Goal: Task Accomplishment & Management: Complete application form

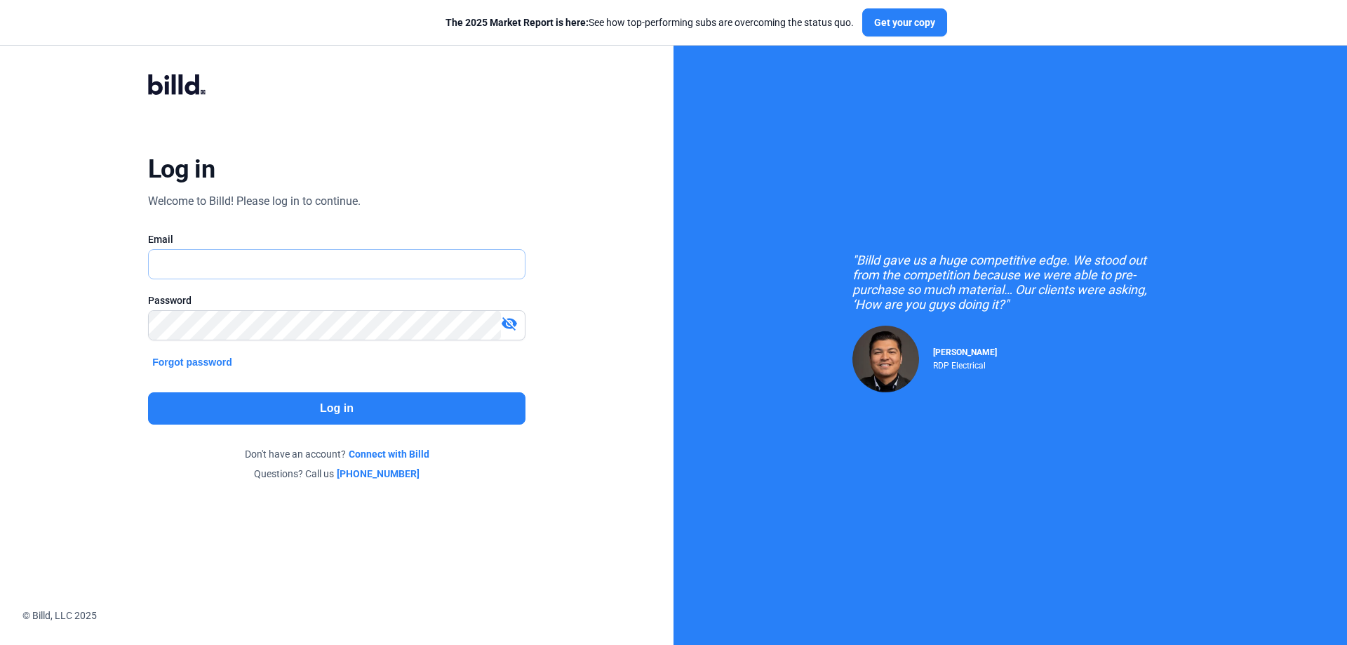
type input "[PERSON_NAME][EMAIL_ADDRESS][DOMAIN_NAME]"
click at [367, 401] on button "Log in" at bounding box center [336, 408] width 377 height 32
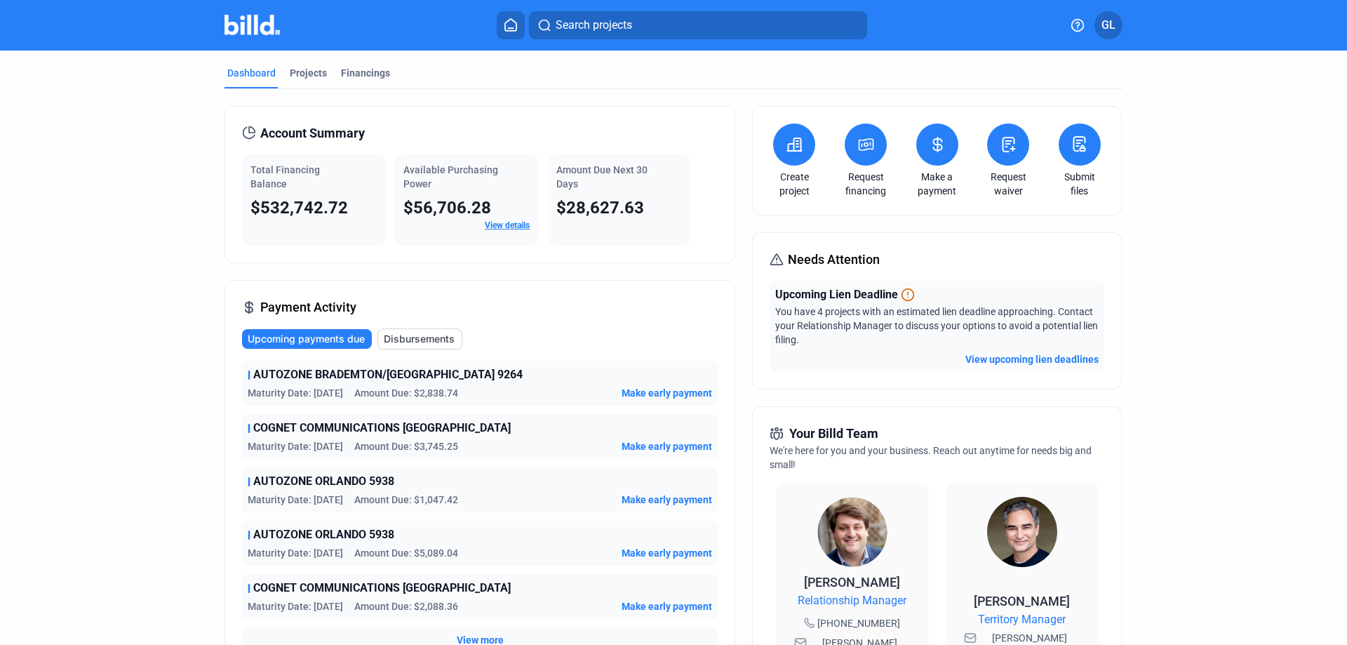
click at [1000, 149] on icon at bounding box center [1009, 144] width 18 height 17
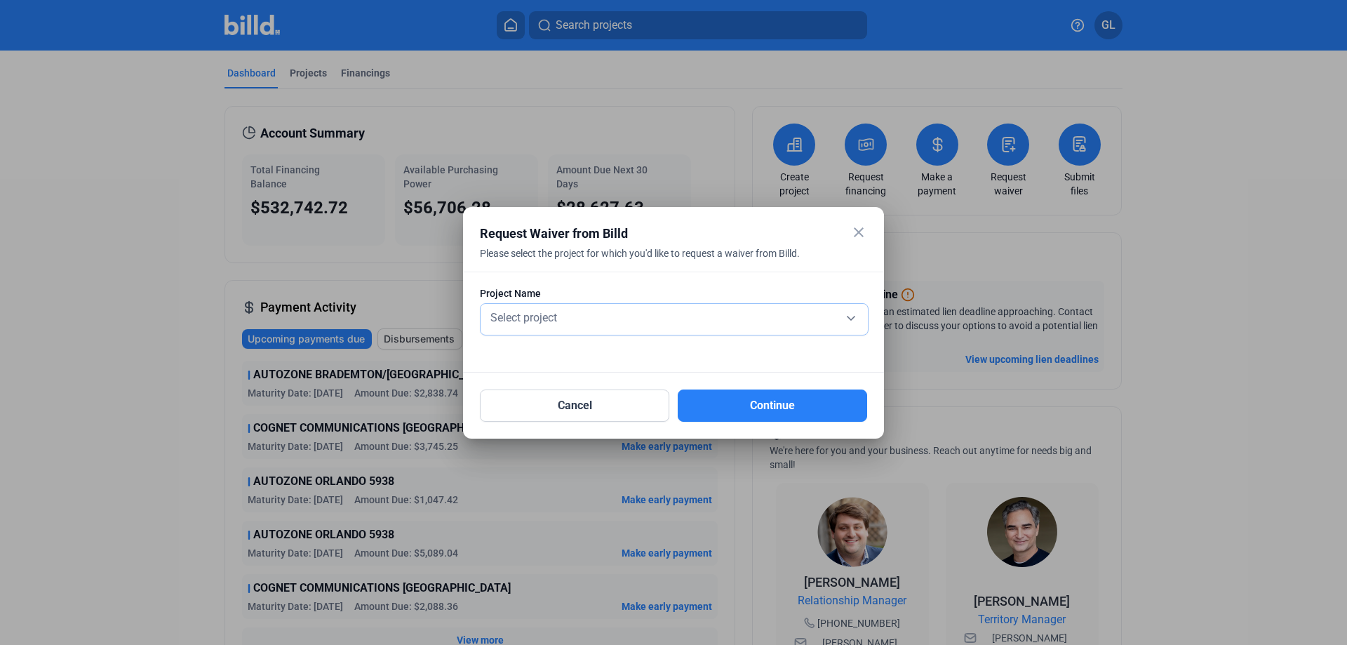
click at [570, 321] on div "Select project" at bounding box center [674, 317] width 373 height 20
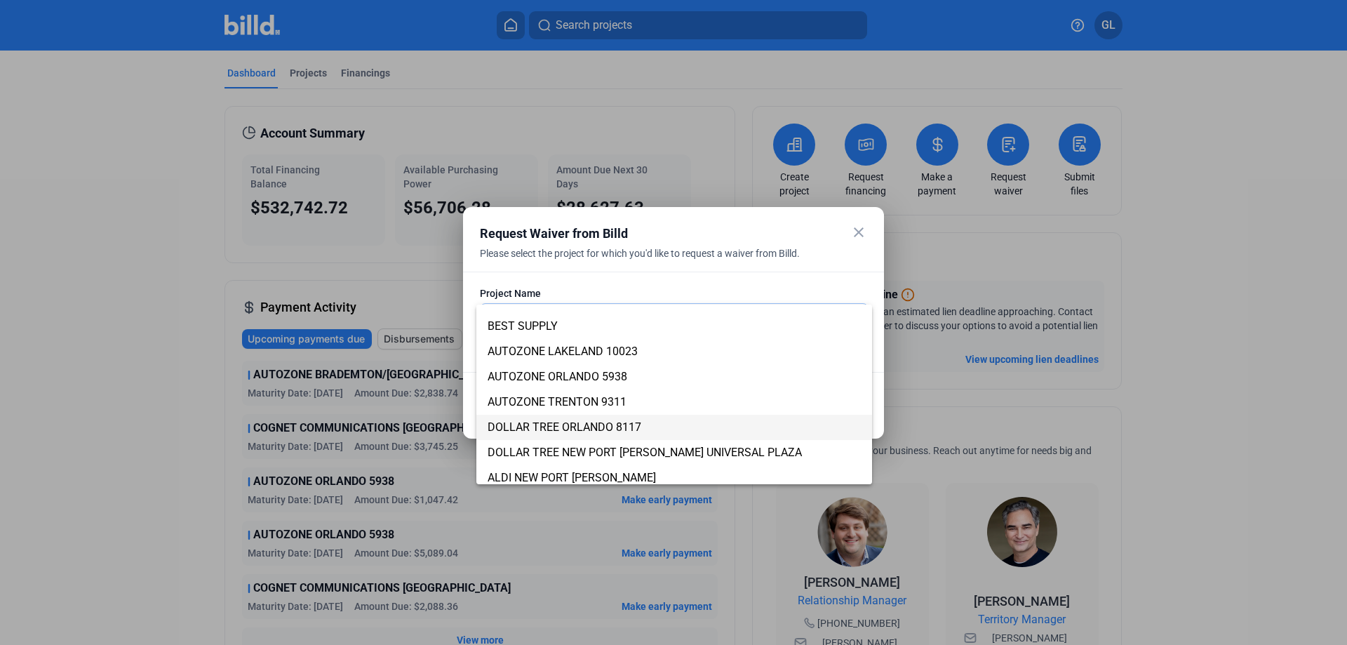
scroll to position [328, 0]
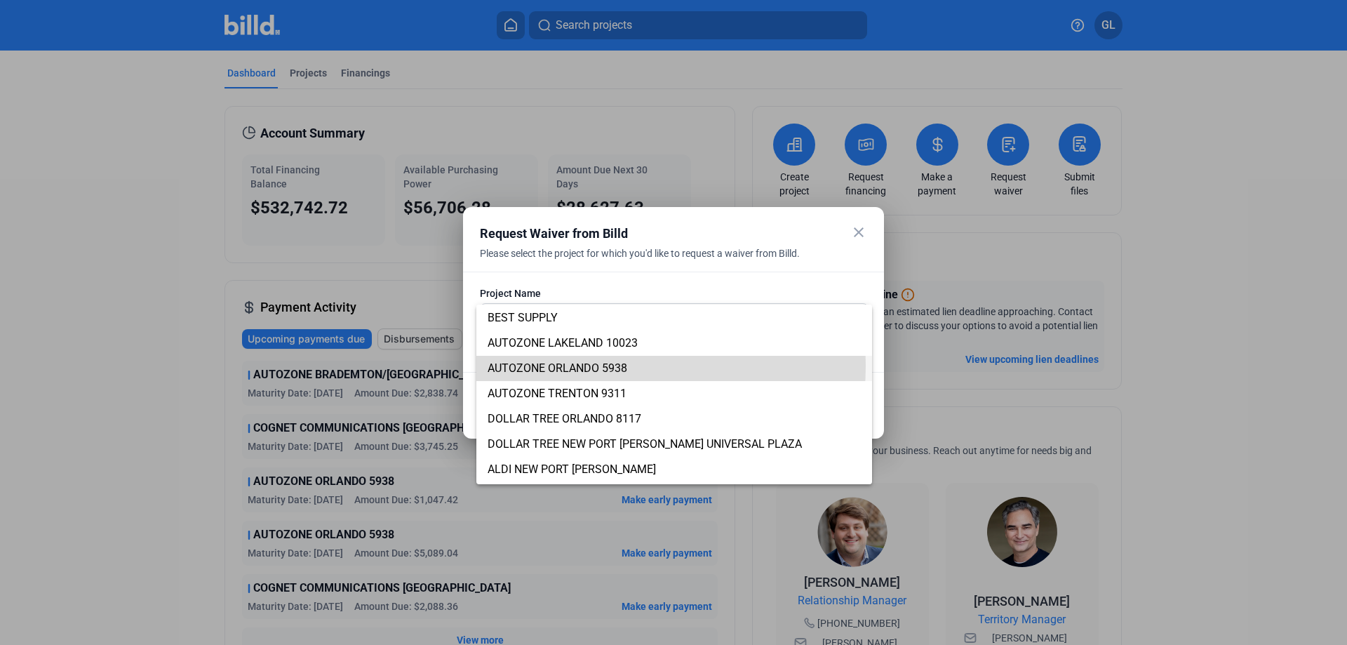
click at [600, 365] on span "AUTOZONE ORLANDO 5938" at bounding box center [558, 367] width 140 height 13
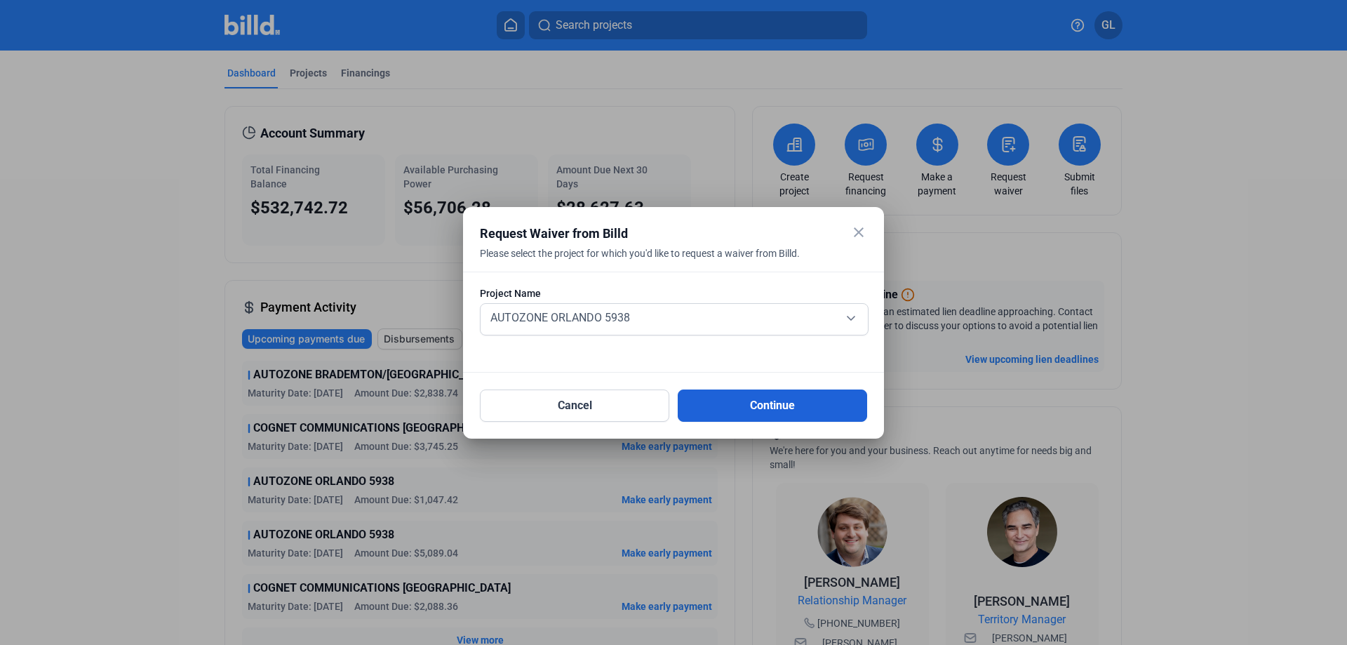
click at [734, 396] on button "Continue" at bounding box center [772, 405] width 189 height 32
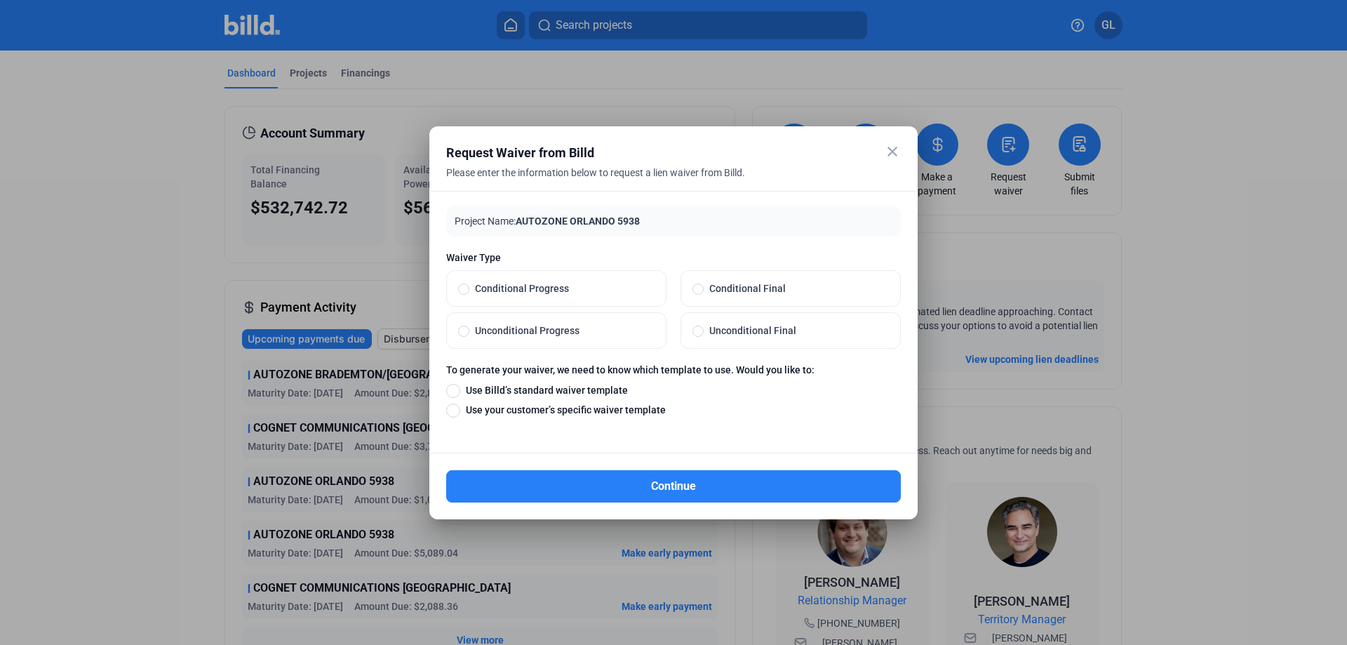
click at [695, 332] on span at bounding box center [697, 330] width 11 height 11
click at [695, 332] on input "Unconditional Final" at bounding box center [697, 330] width 11 height 13
radio input "true"
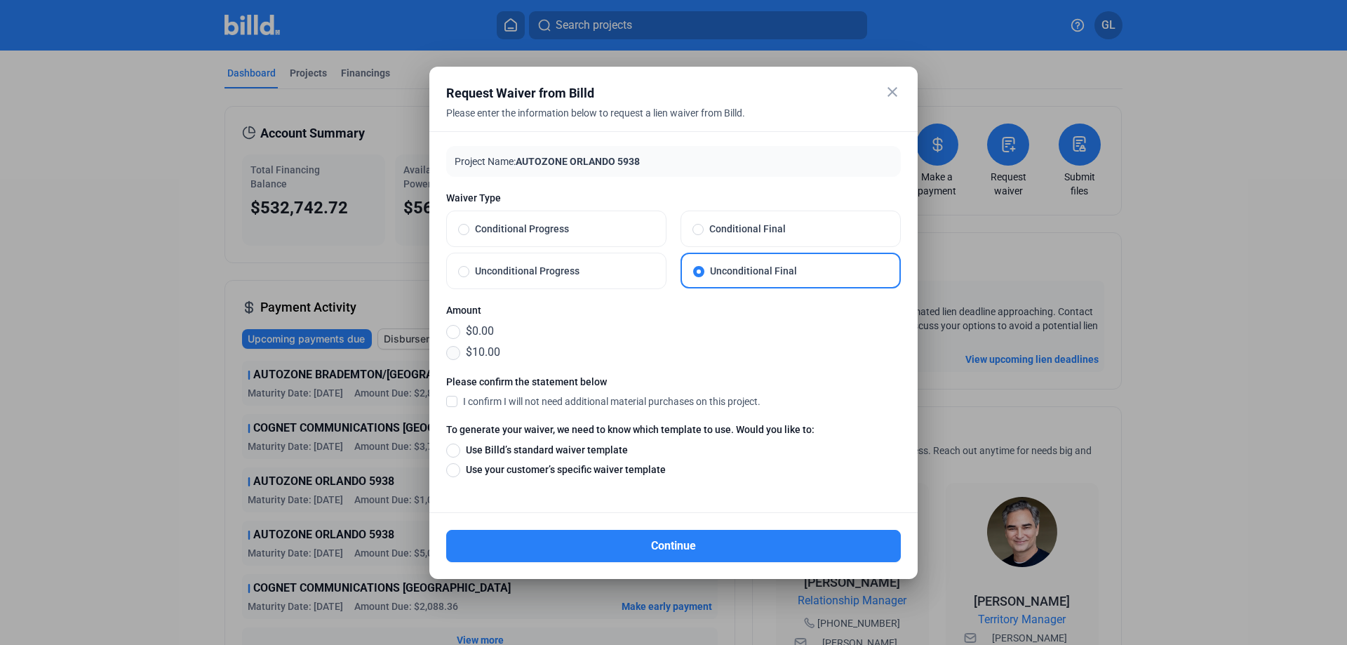
click at [450, 351] on span at bounding box center [453, 353] width 14 height 14
click at [450, 351] on input "$10.00" at bounding box center [453, 351] width 14 height 15
radio input "true"
click at [452, 401] on span at bounding box center [451, 400] width 11 height 13
click at [0, 0] on input "I confirm I will not need additional material purchases on this project." at bounding box center [0, 0] width 0 height 0
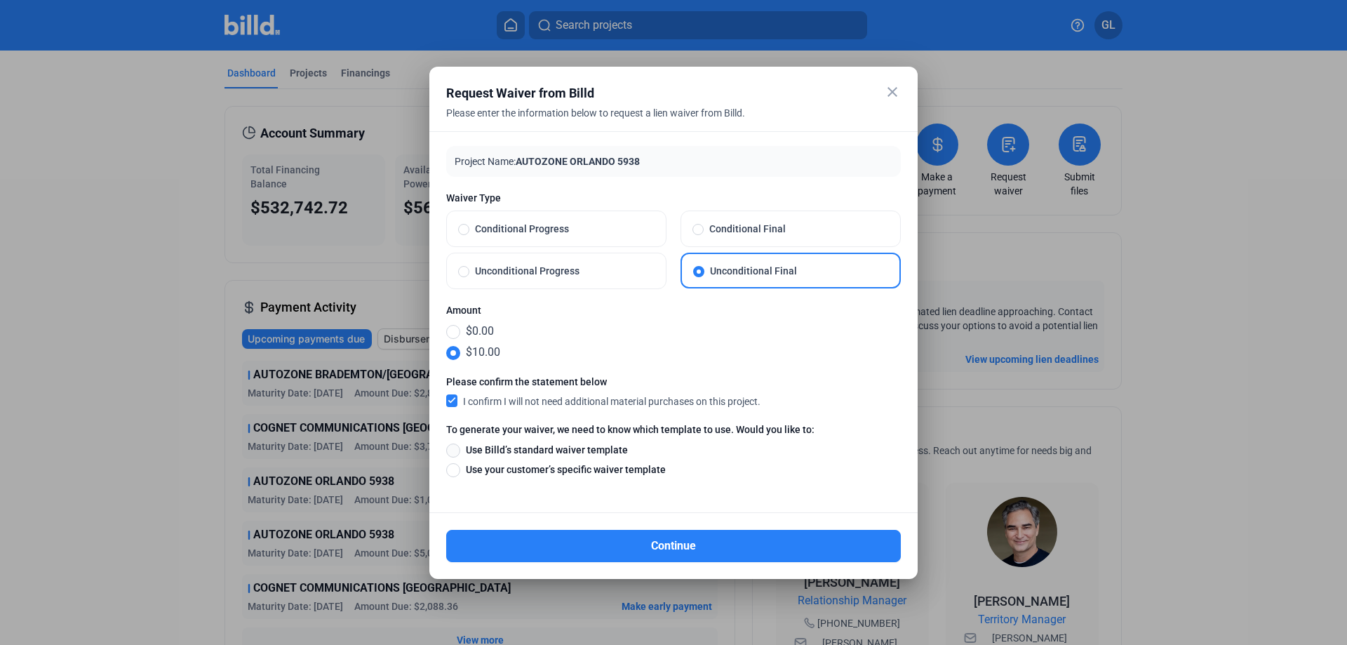
click at [456, 448] on span at bounding box center [453, 450] width 14 height 14
click at [456, 448] on input "Use Billd’s standard waiver template" at bounding box center [453, 449] width 14 height 15
radio input "true"
click at [689, 535] on button "Continue" at bounding box center [673, 546] width 455 height 32
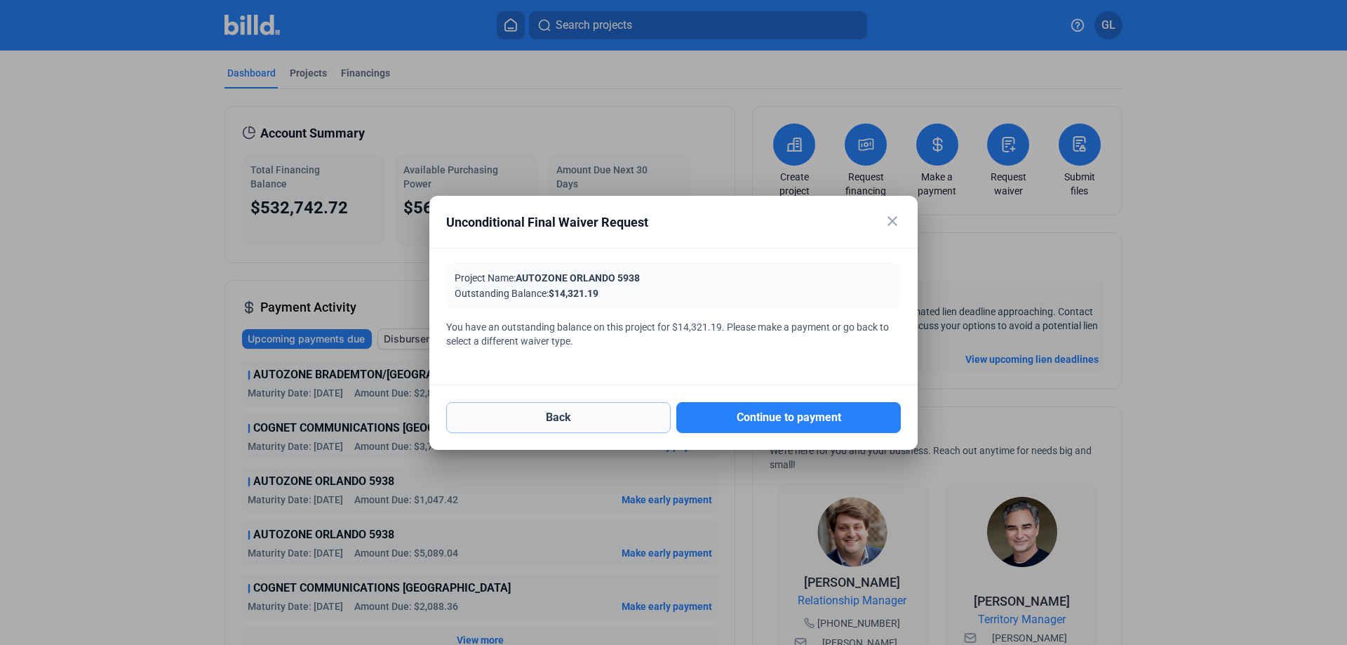
click at [573, 405] on button "Back" at bounding box center [558, 417] width 224 height 31
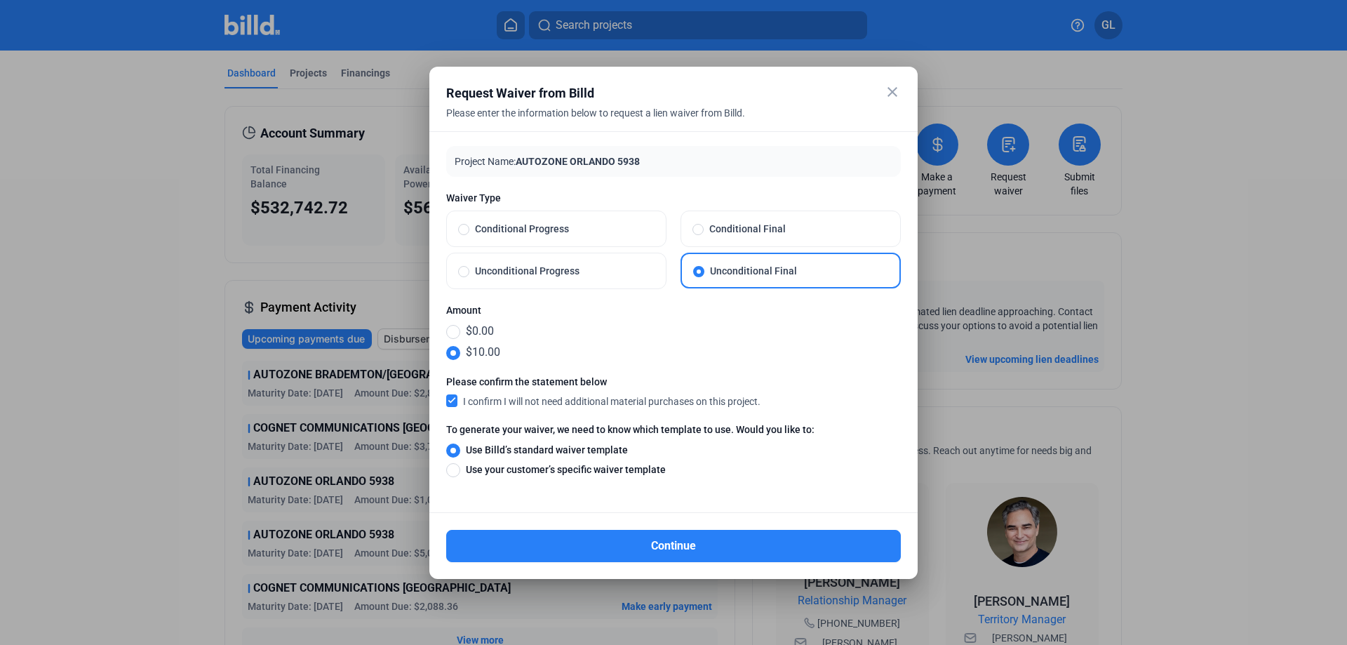
click at [892, 88] on mat-icon "close" at bounding box center [892, 91] width 17 height 17
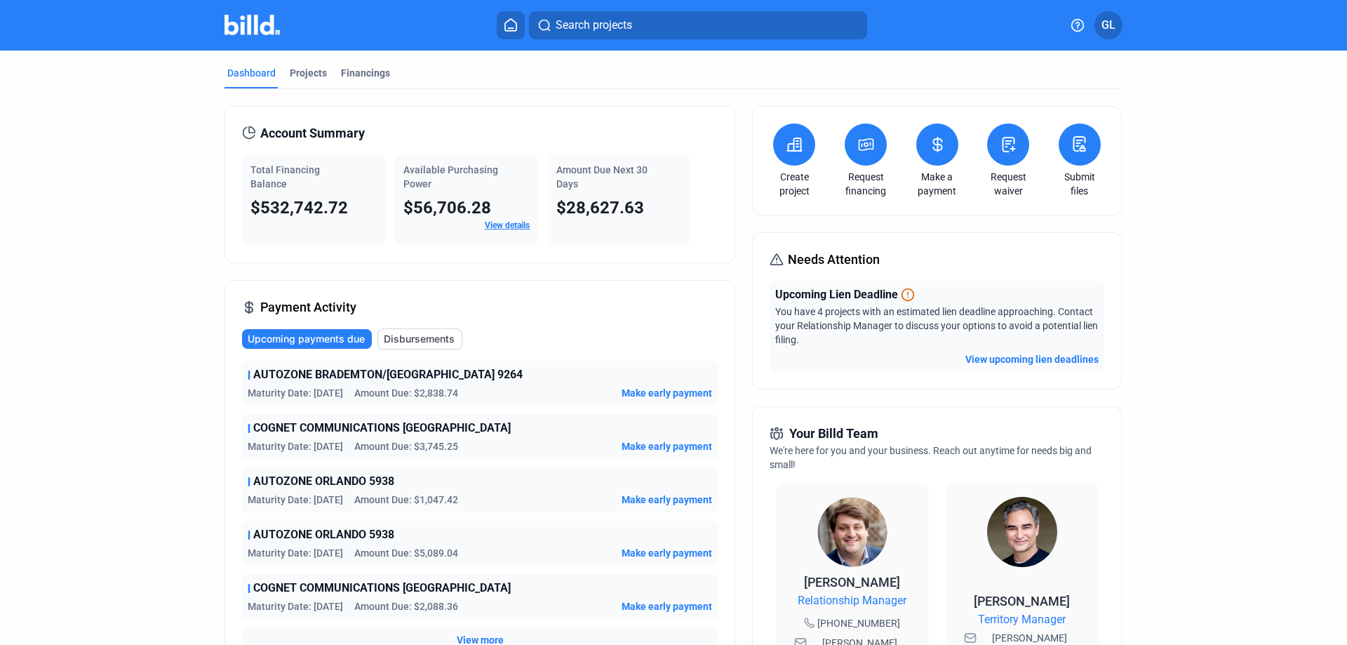
click at [995, 142] on button at bounding box center [1008, 144] width 42 height 42
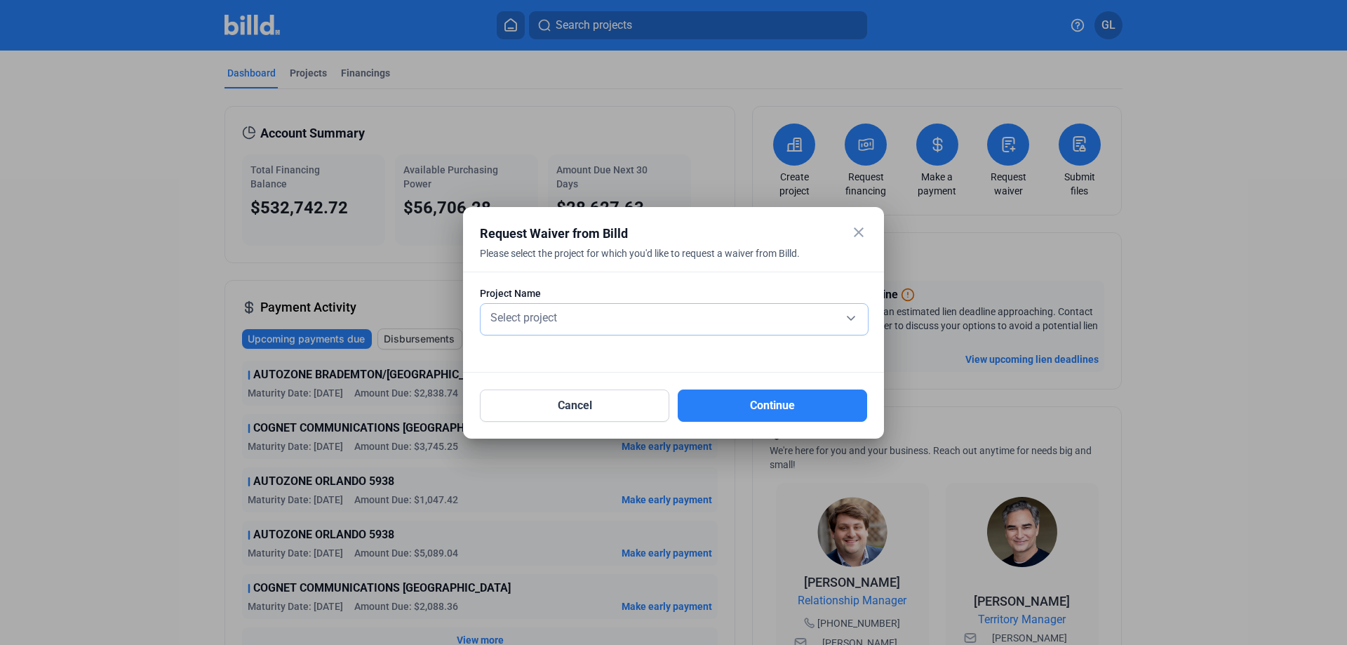
click at [634, 315] on div "Select project" at bounding box center [674, 317] width 373 height 20
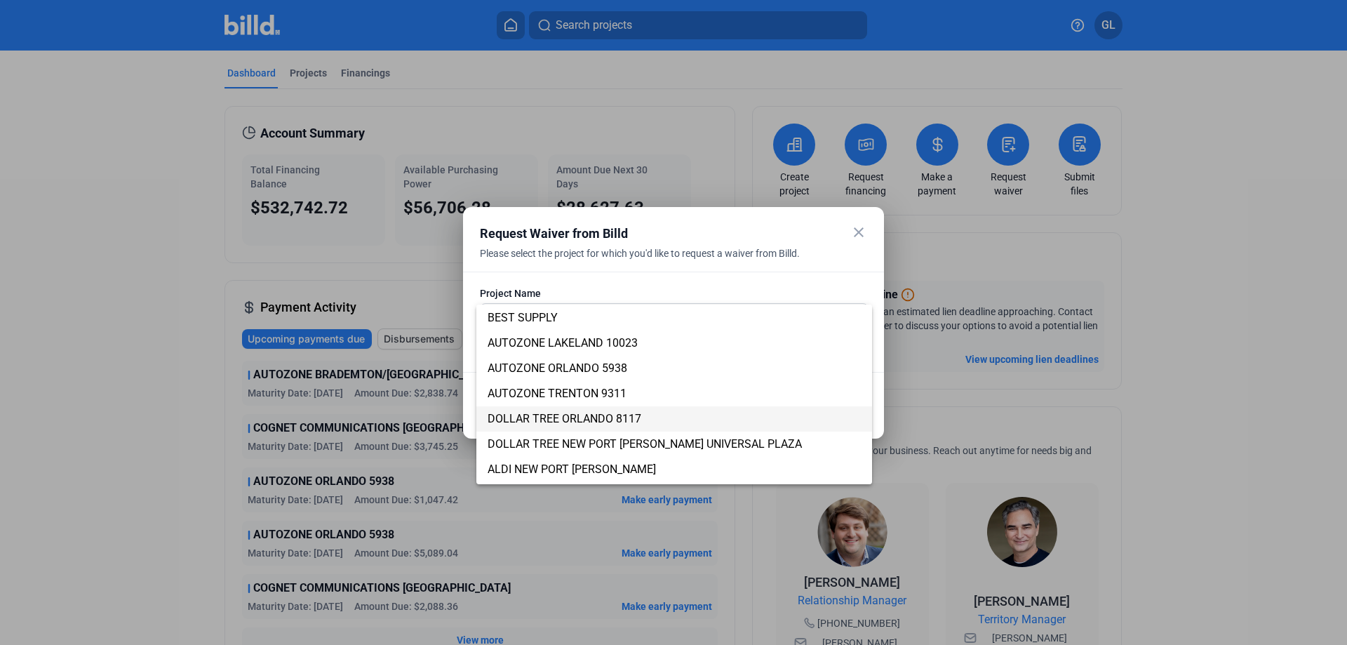
click at [594, 416] on span "DOLLAR TREE ORLANDO 8117" at bounding box center [565, 418] width 154 height 13
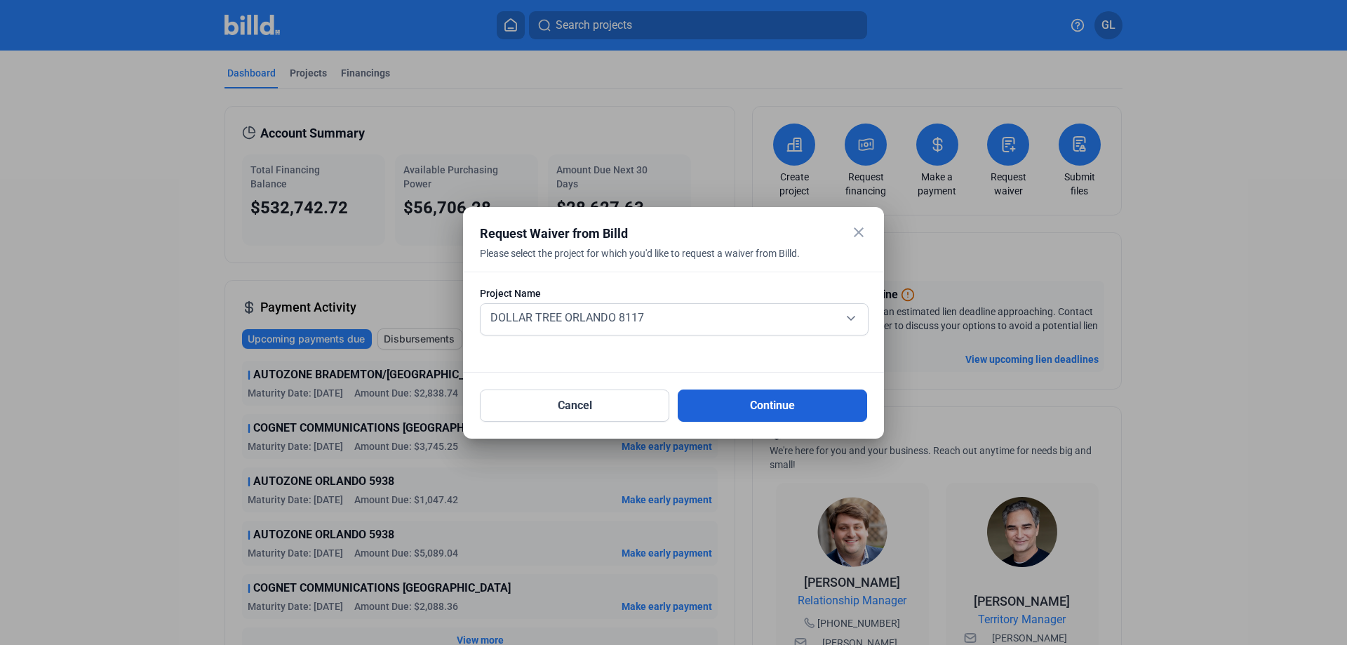
click at [755, 398] on button "Continue" at bounding box center [772, 405] width 189 height 32
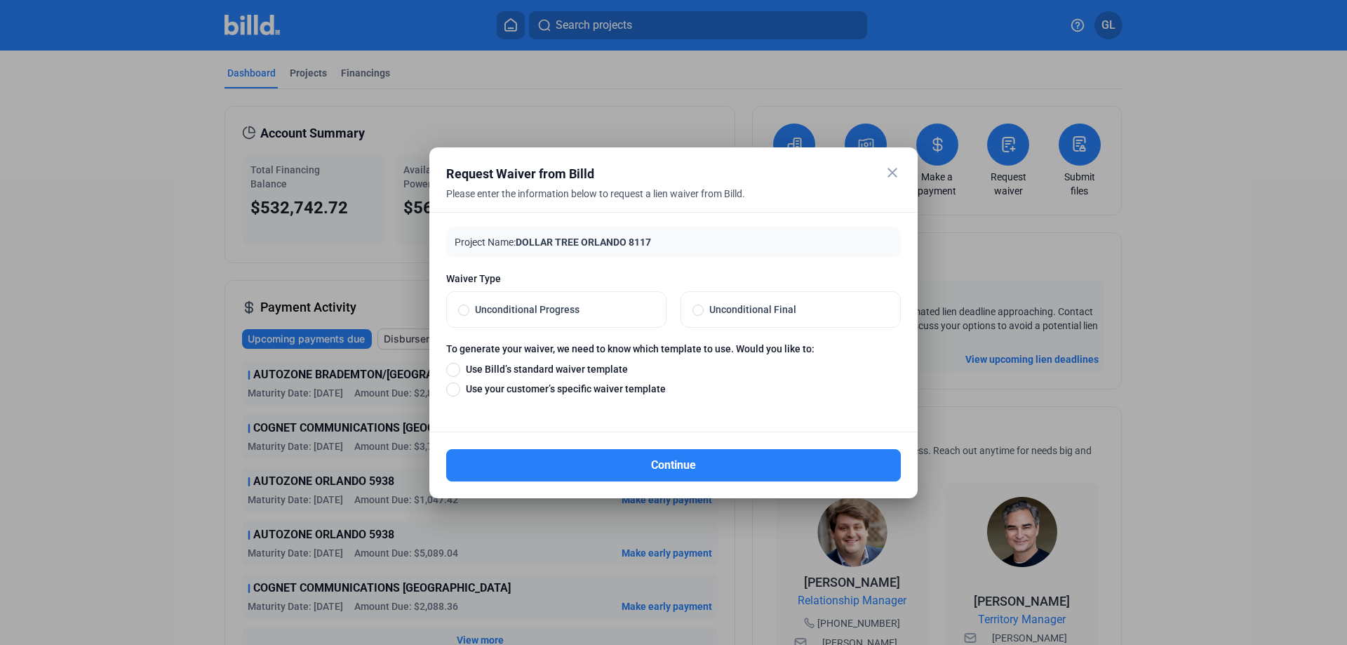
click at [696, 309] on span at bounding box center [697, 309] width 11 height 11
click at [696, 309] on input "Unconditional Final" at bounding box center [697, 309] width 11 height 13
radio input "true"
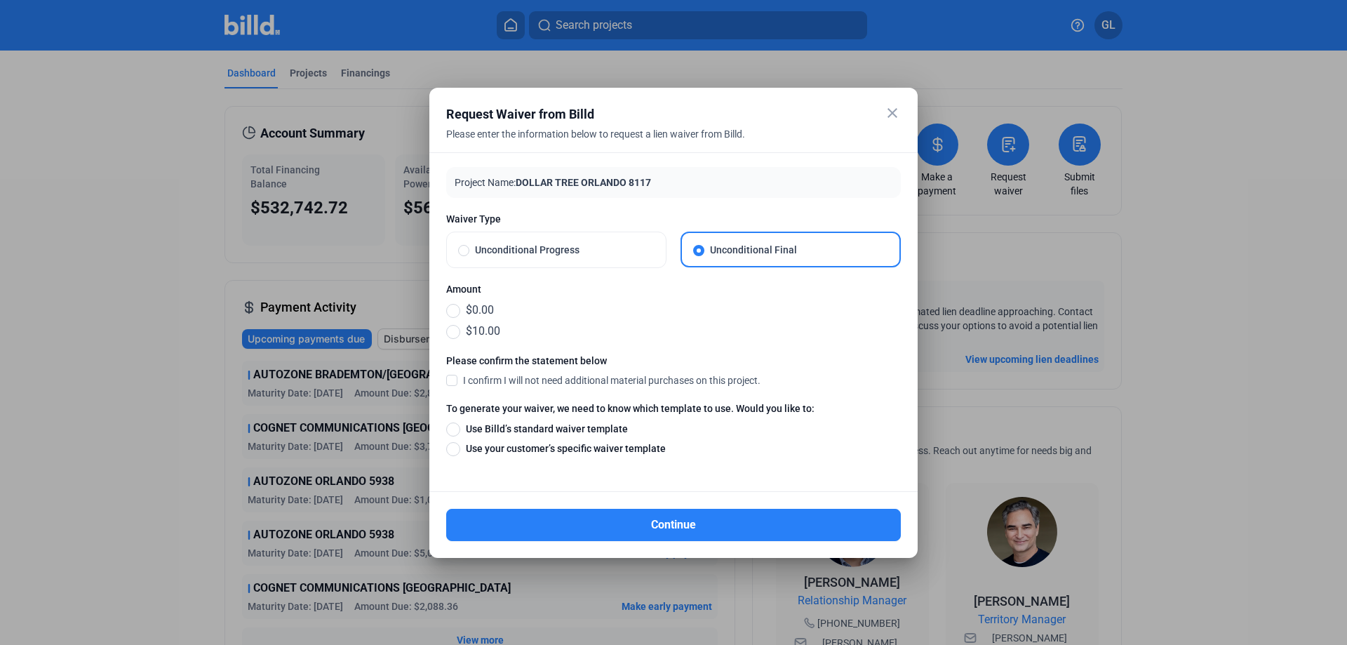
drag, startPoint x: 452, startPoint y: 334, endPoint x: 469, endPoint y: 340, distance: 17.1
click at [452, 333] on span at bounding box center [453, 332] width 14 height 14
click at [452, 333] on input "$10.00" at bounding box center [453, 330] width 14 height 15
radio input "true"
click at [449, 380] on span at bounding box center [451, 379] width 11 height 13
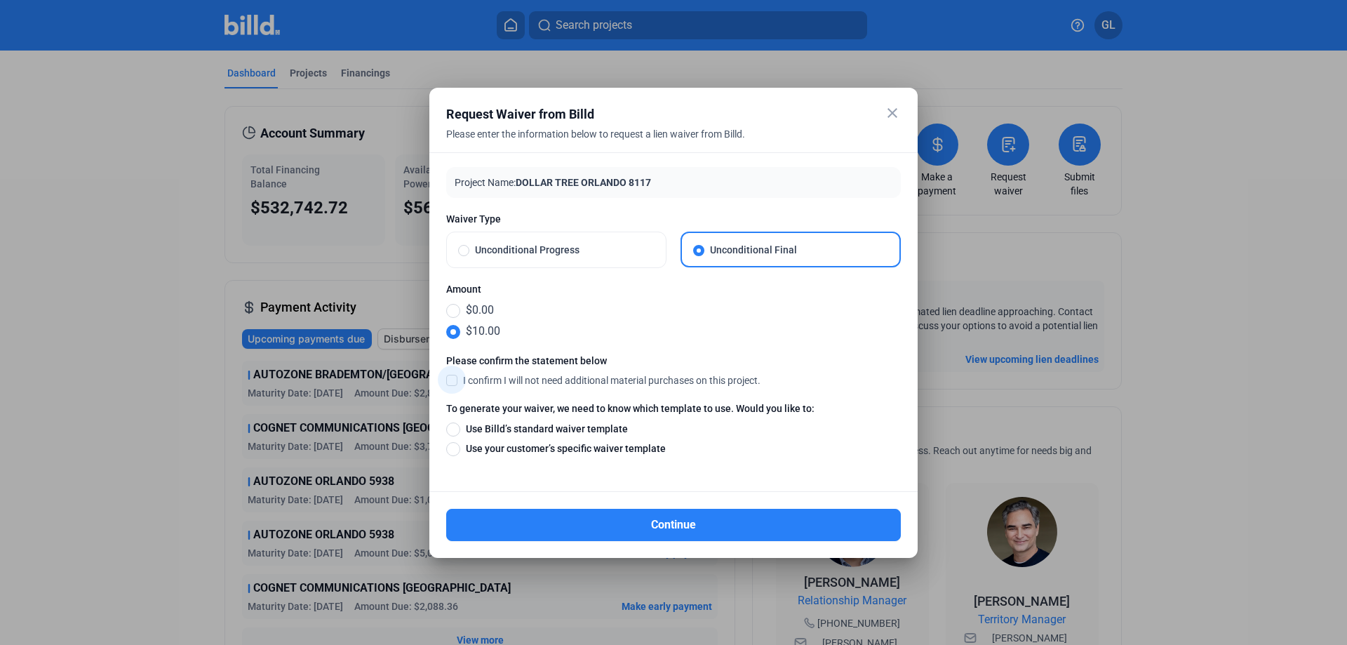
click at [0, 0] on input "I confirm I will not need additional material purchases on this project." at bounding box center [0, 0] width 0 height 0
click at [450, 428] on span at bounding box center [453, 429] width 14 height 14
click at [450, 428] on input "Use Billd’s standard waiver template" at bounding box center [453, 428] width 14 height 15
radio input "true"
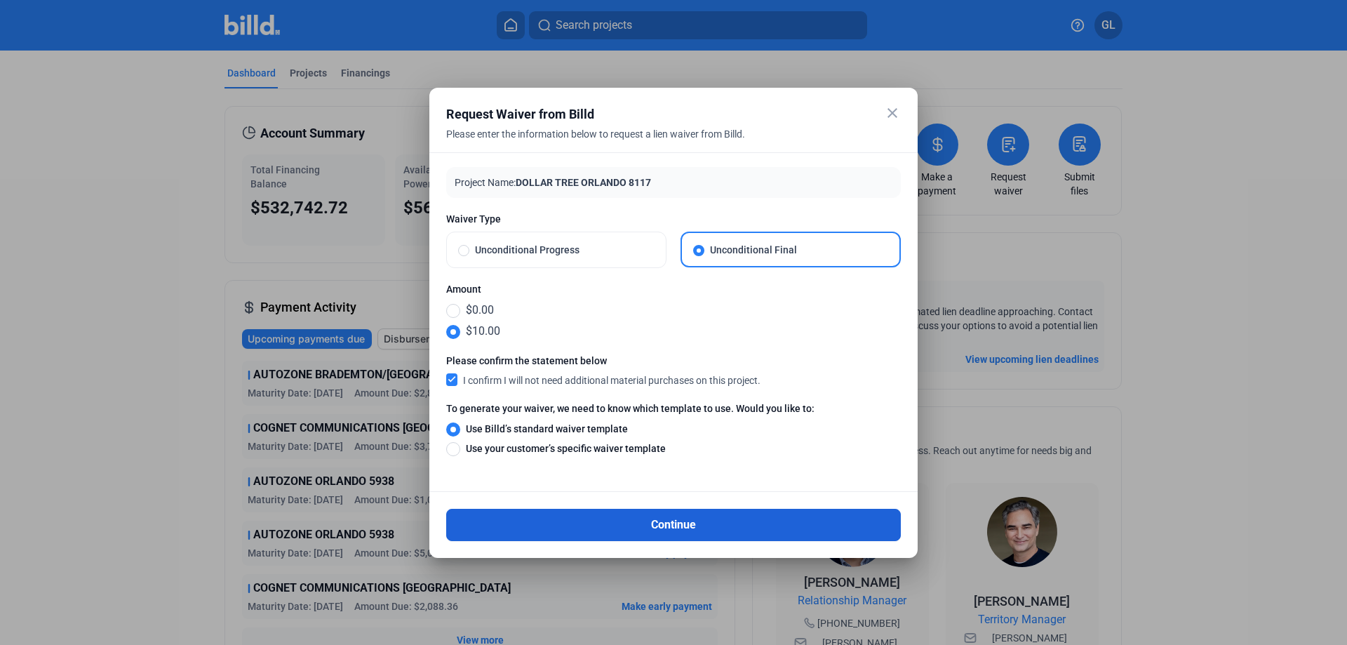
click at [701, 527] on button "Continue" at bounding box center [673, 525] width 455 height 32
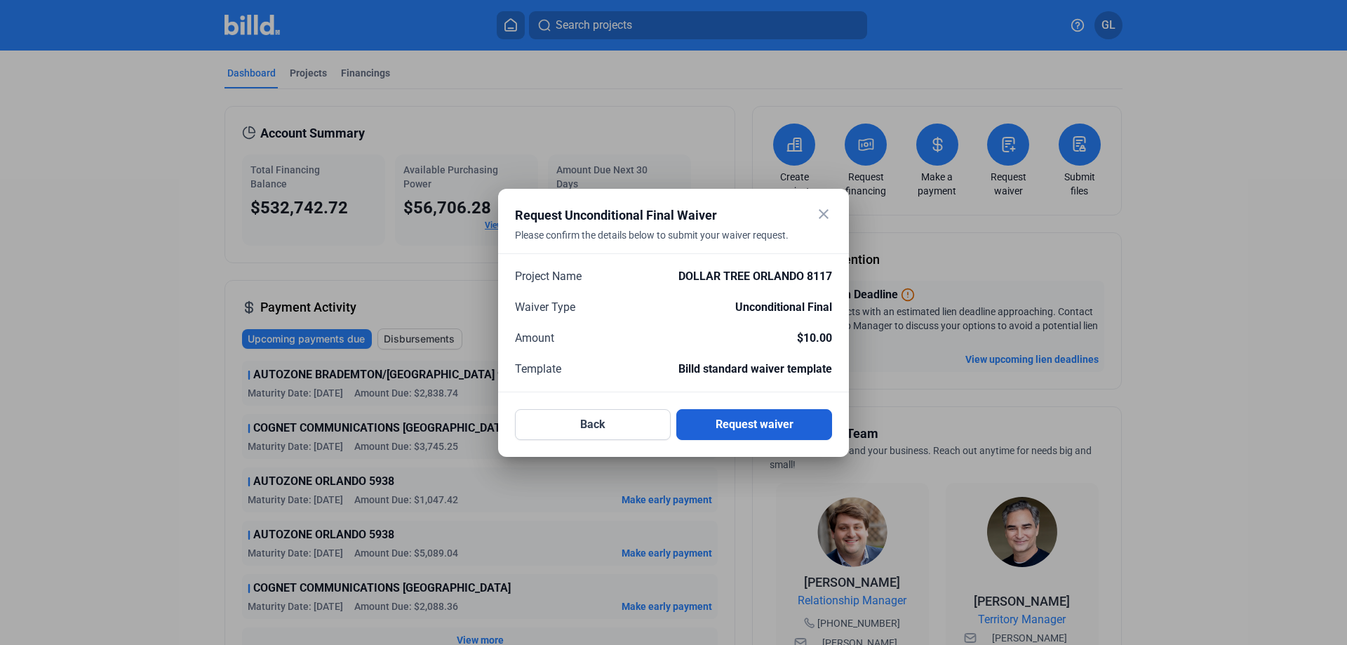
click at [770, 426] on button "Request waiver" at bounding box center [754, 424] width 156 height 31
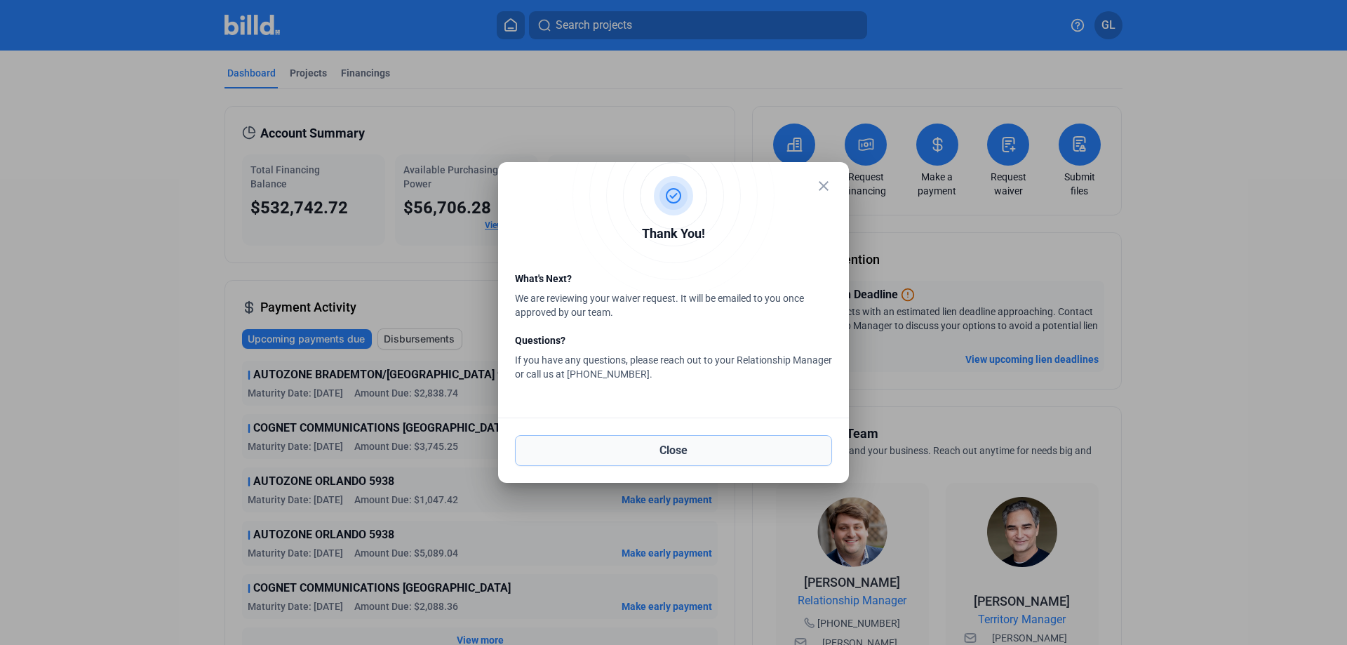
click at [670, 454] on button "Close" at bounding box center [673, 450] width 317 height 31
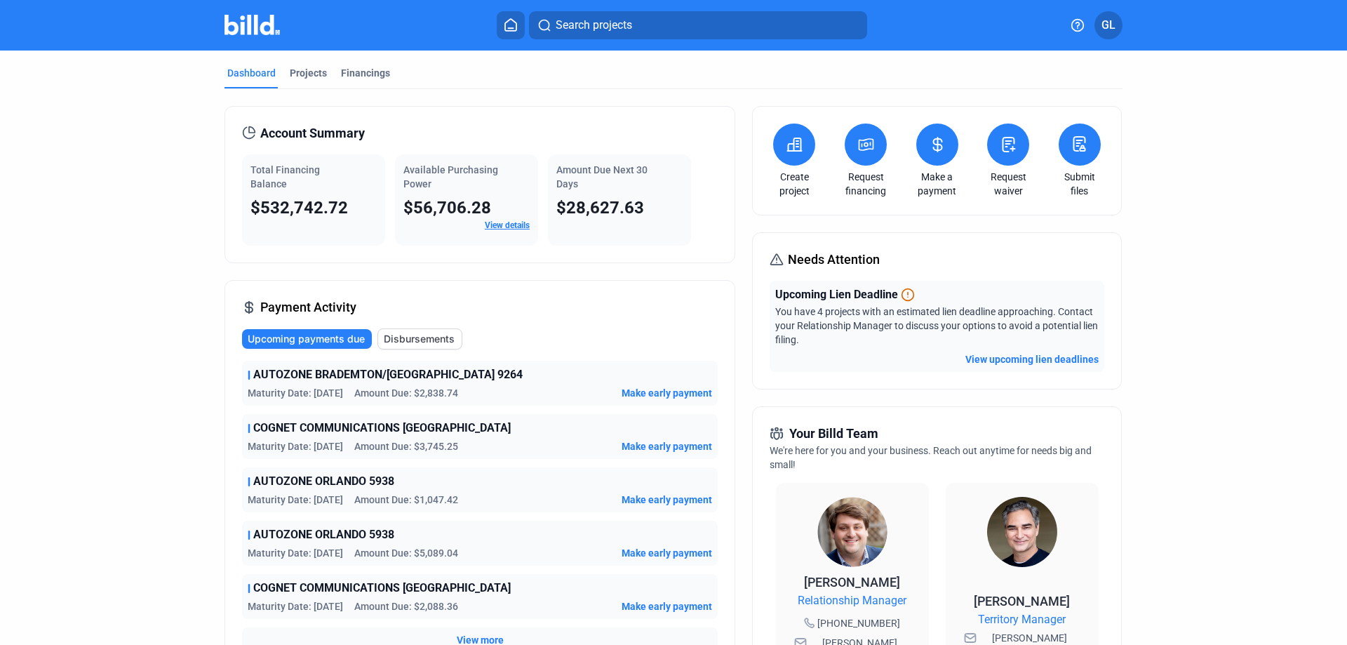
click at [1000, 136] on icon at bounding box center [1009, 144] width 18 height 17
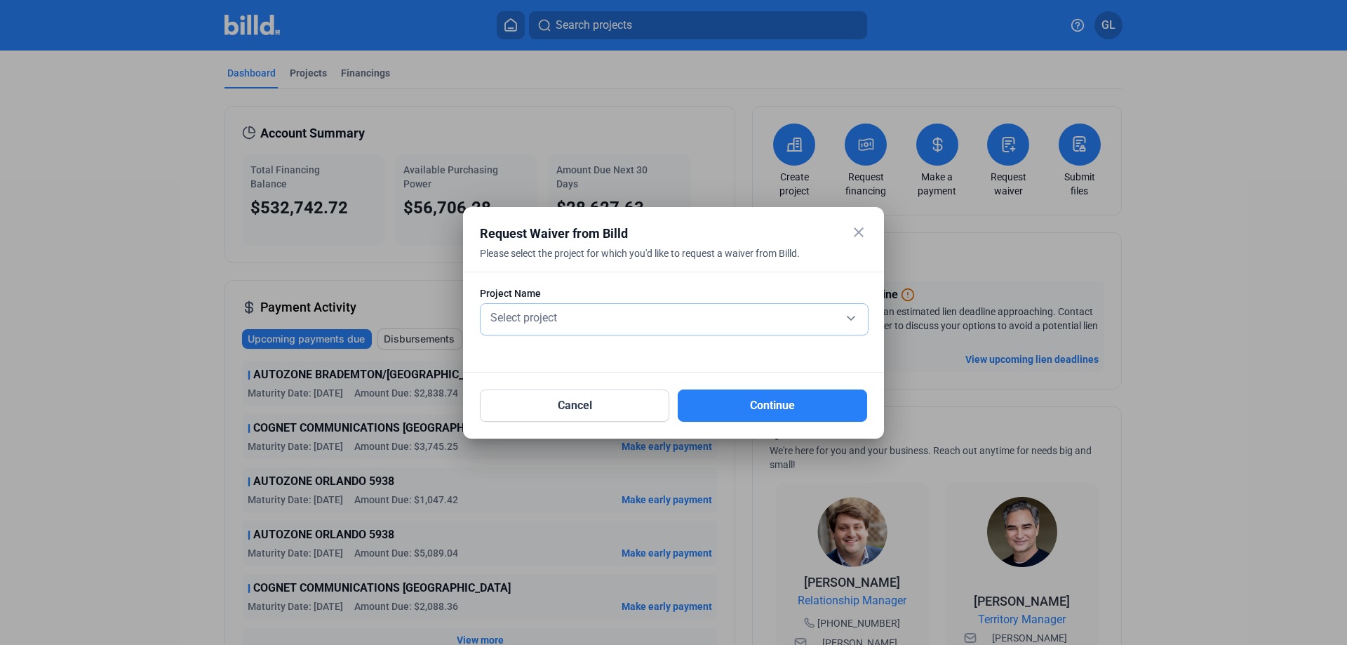
click at [659, 318] on div "Select project" at bounding box center [674, 317] width 373 height 20
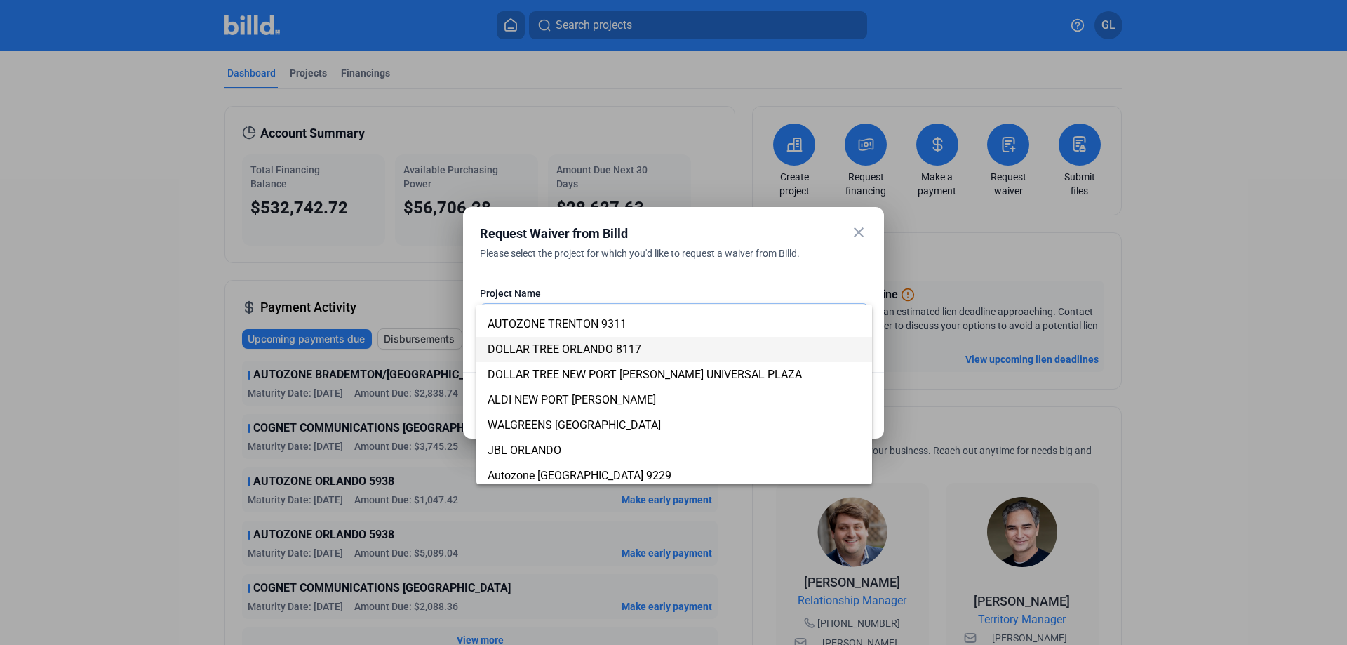
scroll to position [398, 0]
click at [629, 372] on span "DOLLAR TREE NEW PORT [PERSON_NAME] UNIVERSAL PLAZA" at bounding box center [645, 373] width 314 height 13
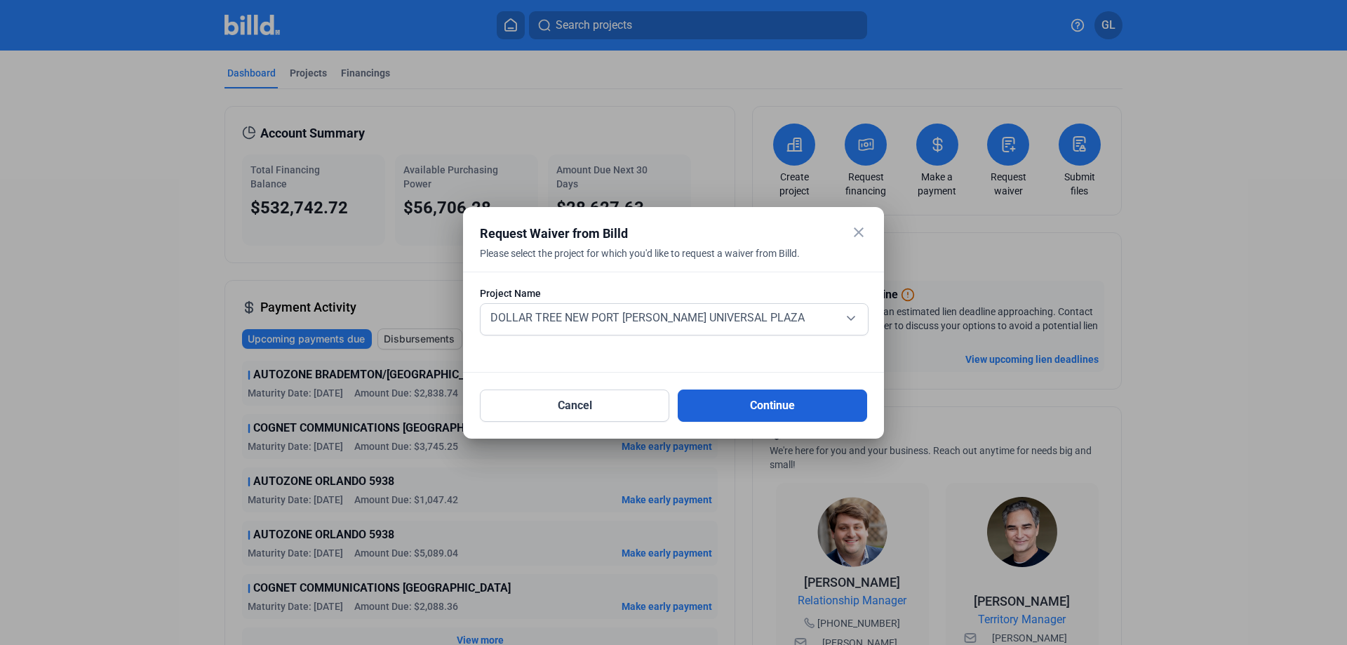
click at [747, 407] on button "Continue" at bounding box center [772, 405] width 189 height 32
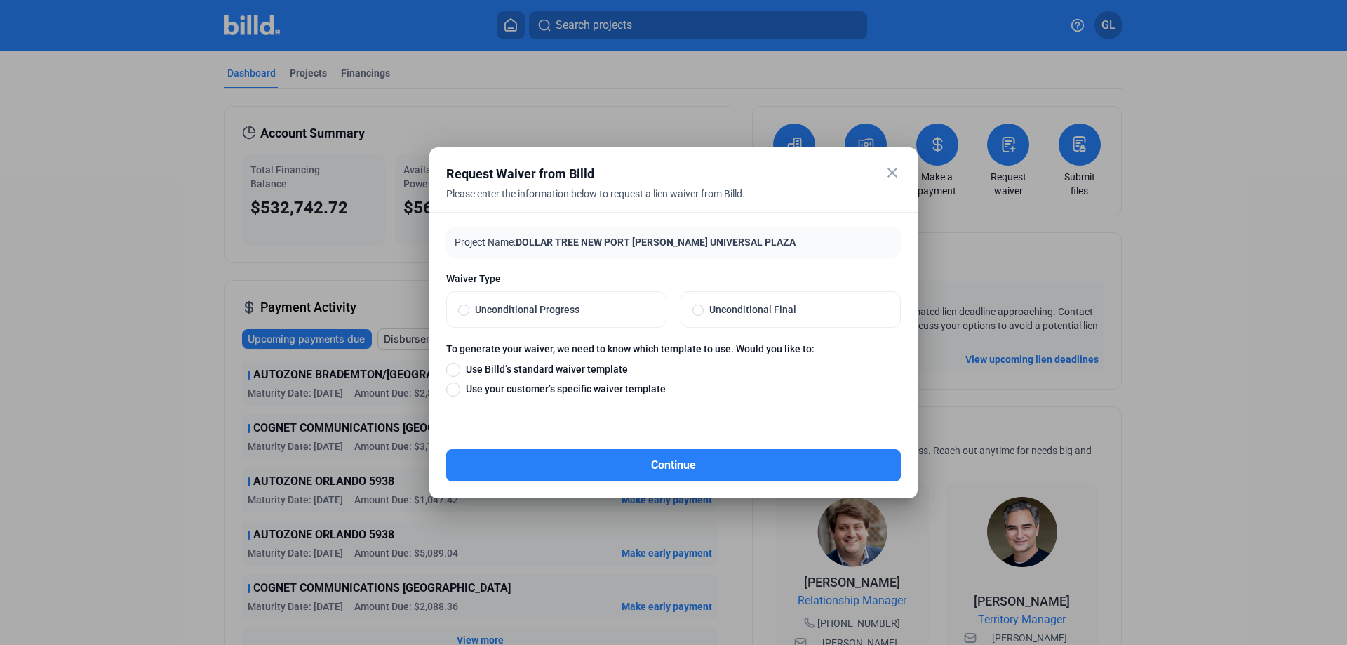
click at [697, 309] on span at bounding box center [697, 309] width 11 height 11
click at [697, 309] on input "Unconditional Final" at bounding box center [697, 309] width 11 height 13
radio input "true"
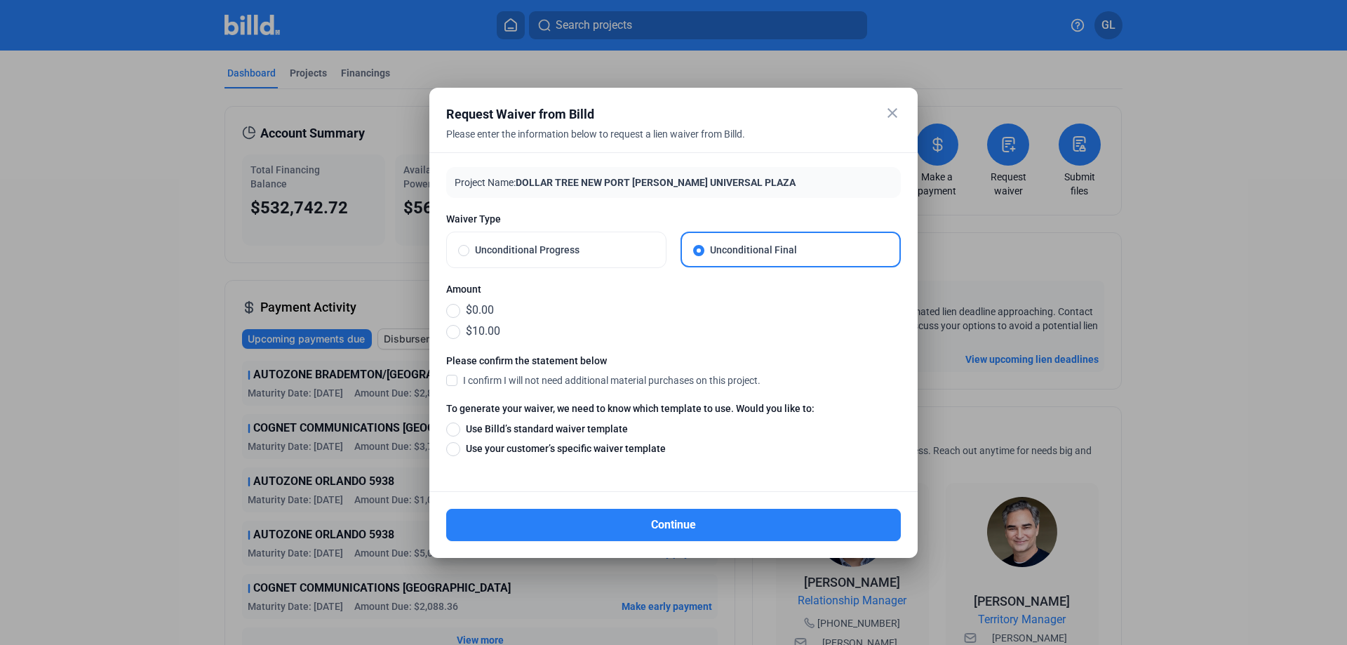
drag, startPoint x: 454, startPoint y: 333, endPoint x: 452, endPoint y: 354, distance: 21.1
click at [453, 333] on span at bounding box center [453, 332] width 14 height 14
click at [453, 333] on input "$10.00" at bounding box center [453, 330] width 14 height 15
radio input "true"
drag, startPoint x: 451, startPoint y: 380, endPoint x: 462, endPoint y: 408, distance: 30.9
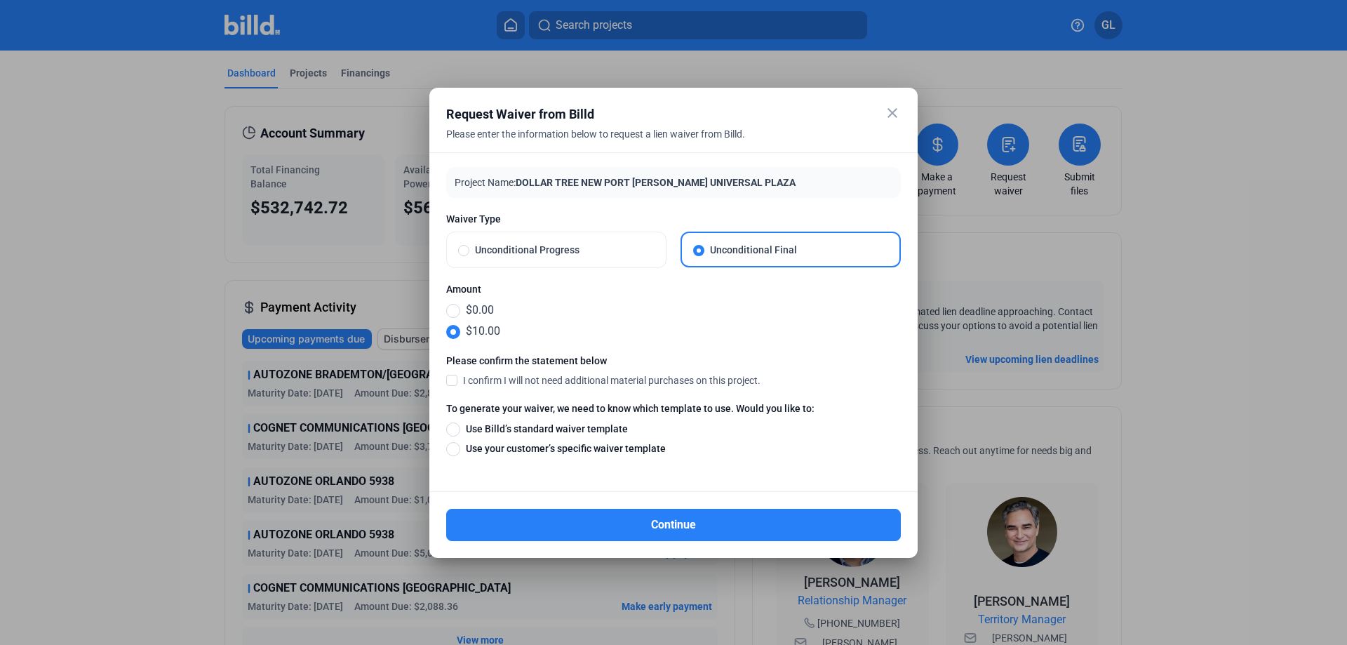
click at [451, 380] on span at bounding box center [451, 379] width 11 height 13
click at [0, 0] on input "I confirm I will not need additional material purchases on this project." at bounding box center [0, 0] width 0 height 0
click at [456, 427] on span at bounding box center [453, 429] width 14 height 14
click at [456, 427] on input "Use Billd’s standard waiver template" at bounding box center [453, 428] width 14 height 15
radio input "true"
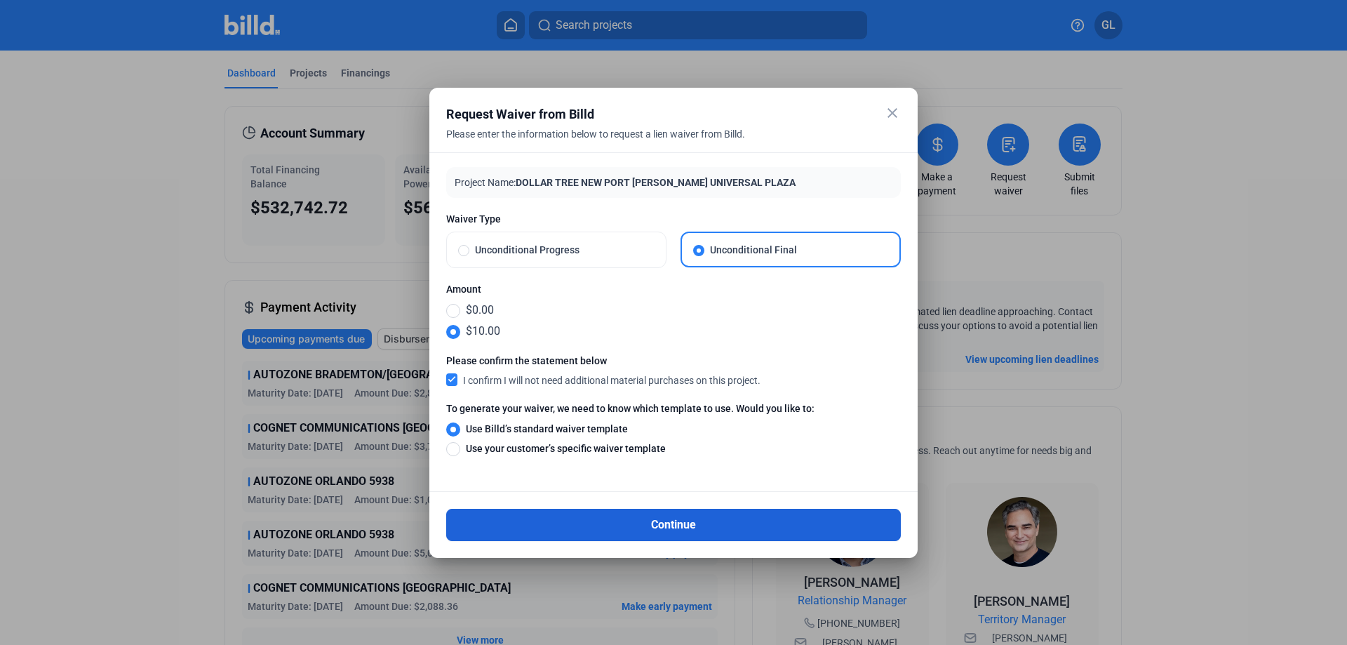
click at [727, 523] on button "Continue" at bounding box center [673, 525] width 455 height 32
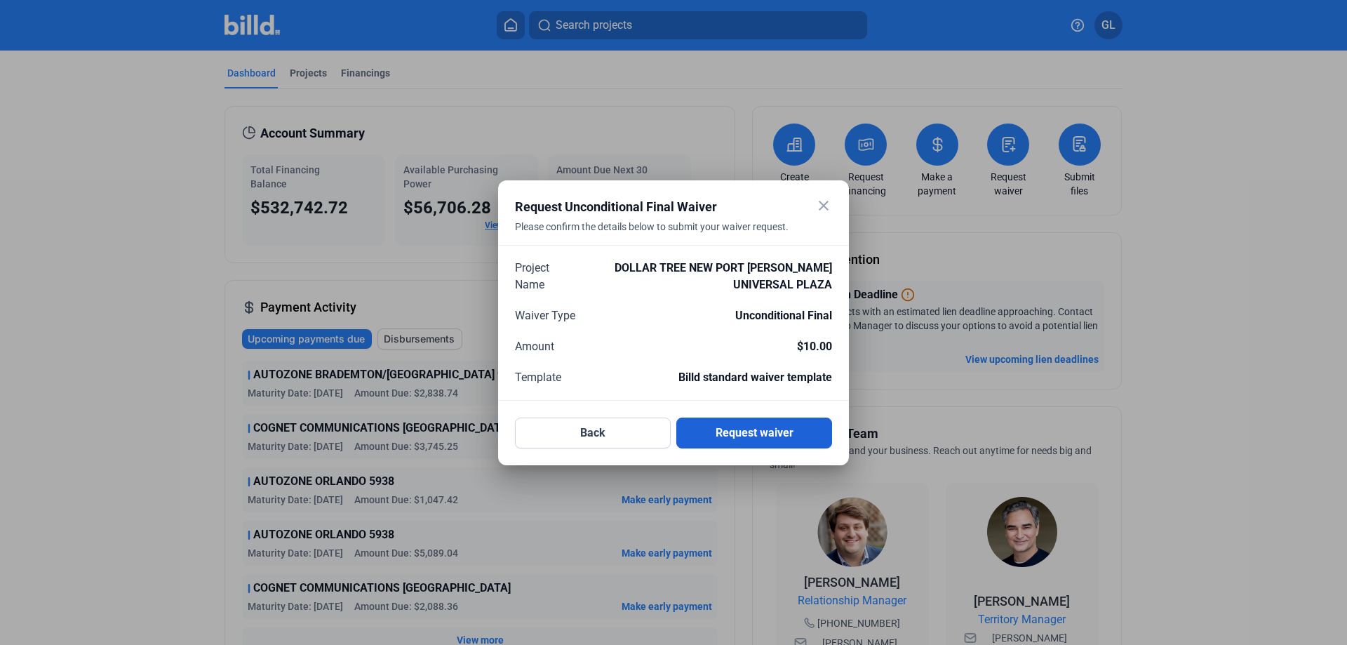
click at [760, 430] on button "Request waiver" at bounding box center [754, 432] width 156 height 31
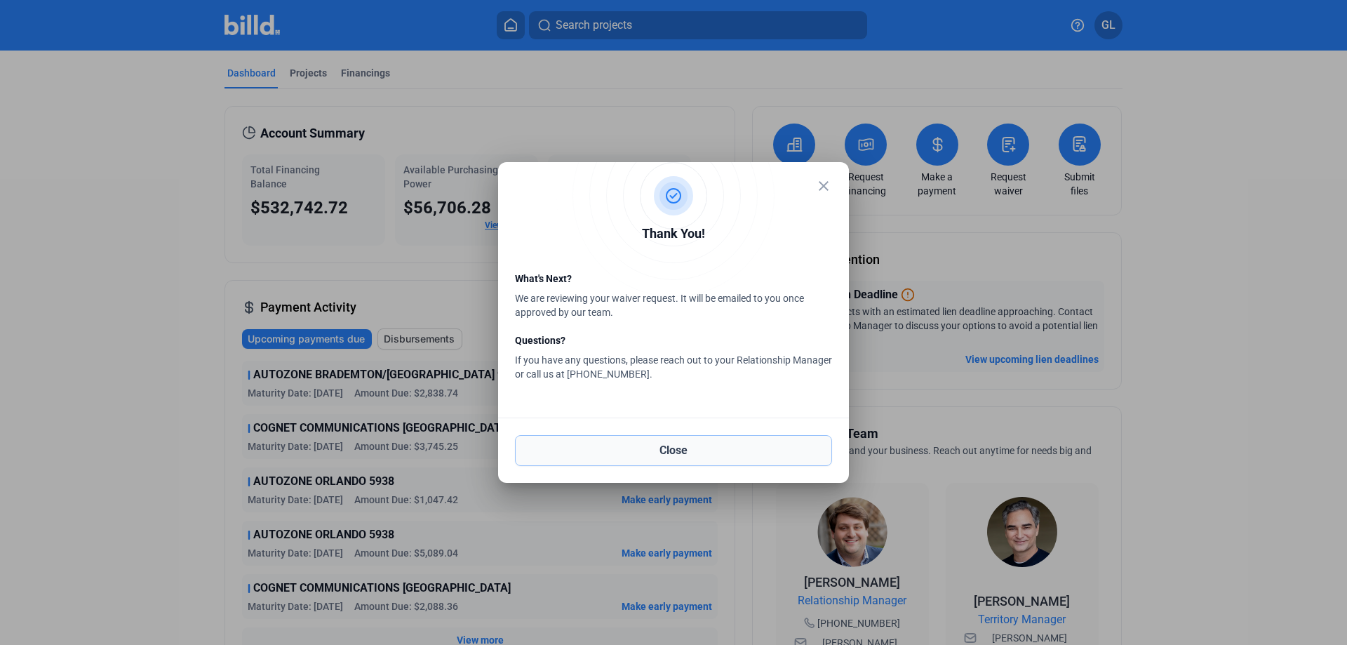
click at [698, 451] on button "Close" at bounding box center [673, 450] width 317 height 31
